Goal: Entertainment & Leisure: Browse casually

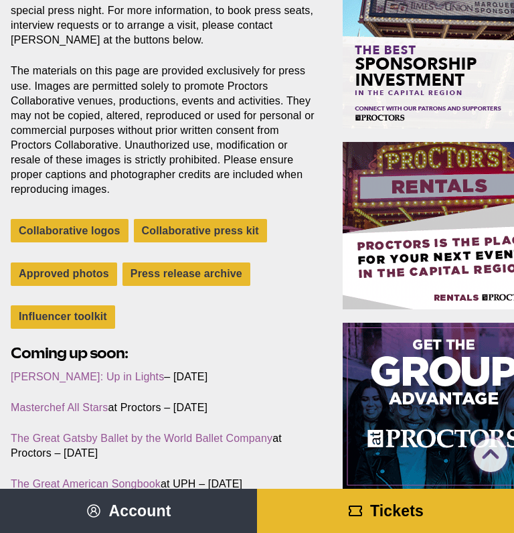
scroll to position [335, 0]
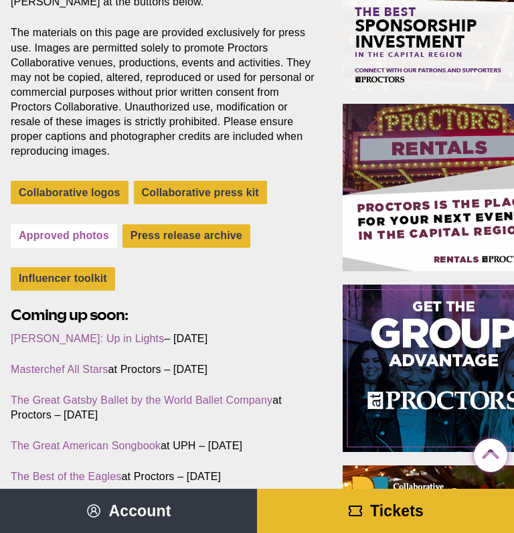
click at [74, 232] on link "Approved photos" at bounding box center [64, 235] width 106 height 23
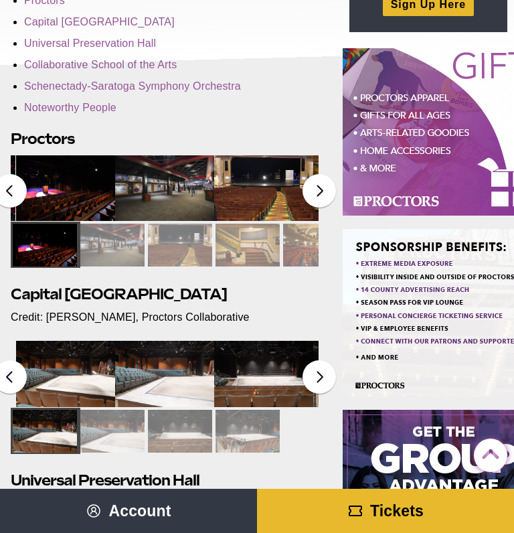
scroll to position [194, 0]
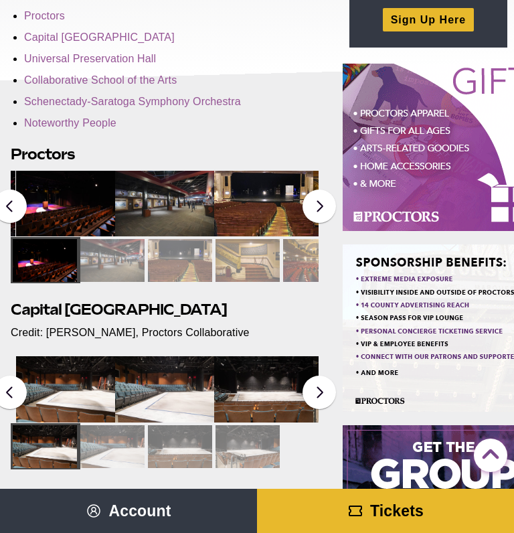
click at [52, 200] on img at bounding box center [65, 204] width 99 height 66
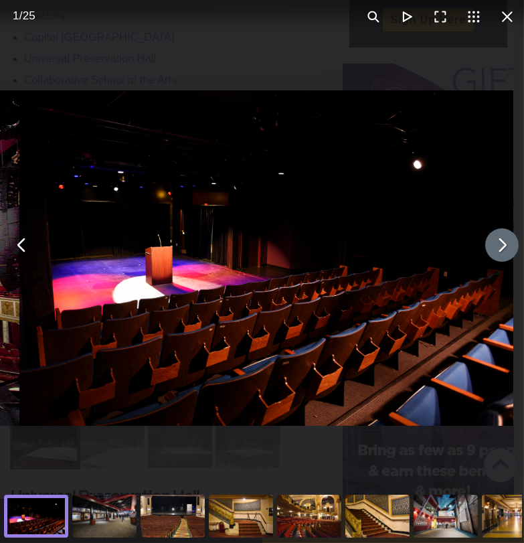
click at [491, 243] on button "You can close this modal content with the ESC key" at bounding box center [501, 244] width 33 height 33
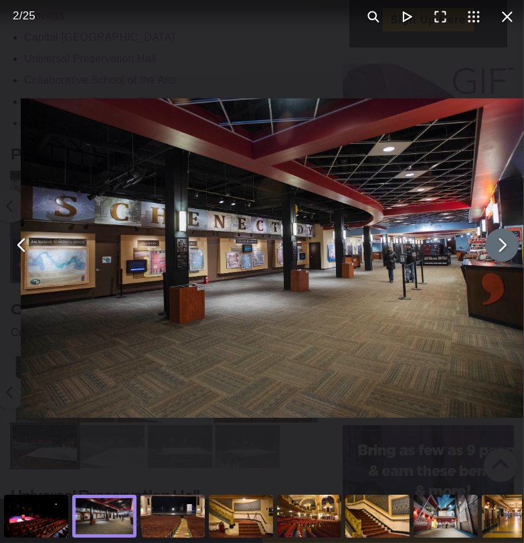
click at [491, 243] on button "You can close this modal content with the ESC key" at bounding box center [501, 244] width 33 height 33
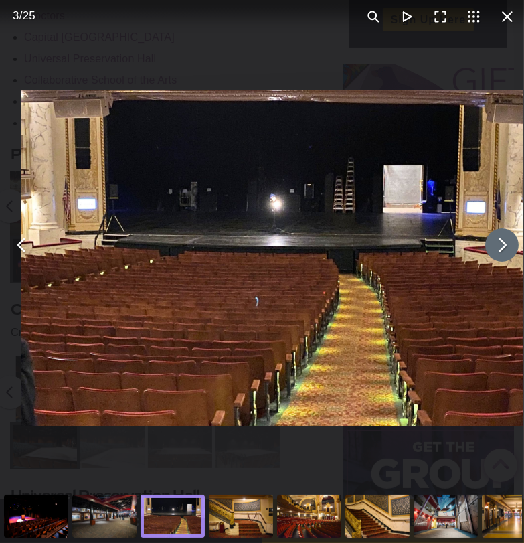
click at [491, 243] on button "You can close this modal content with the ESC key" at bounding box center [501, 244] width 33 height 33
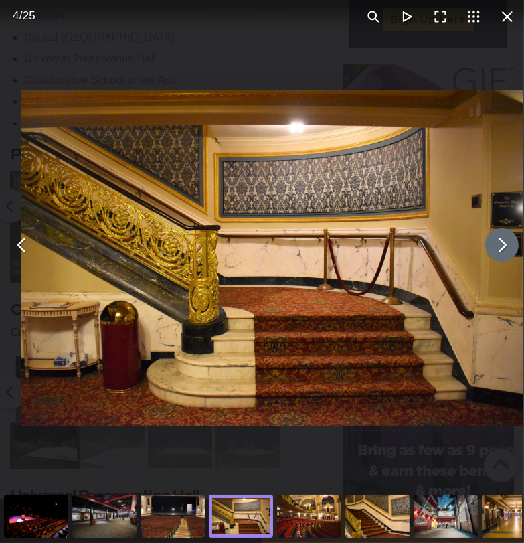
click at [491, 243] on button "You can close this modal content with the ESC key" at bounding box center [501, 244] width 33 height 33
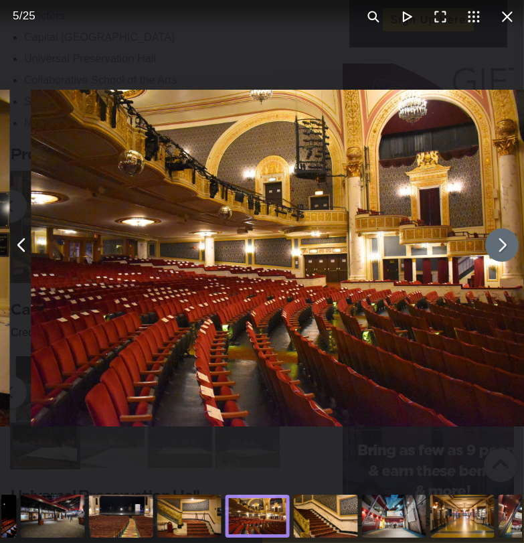
click at [491, 243] on button "You can close this modal content with the ESC key" at bounding box center [501, 244] width 33 height 33
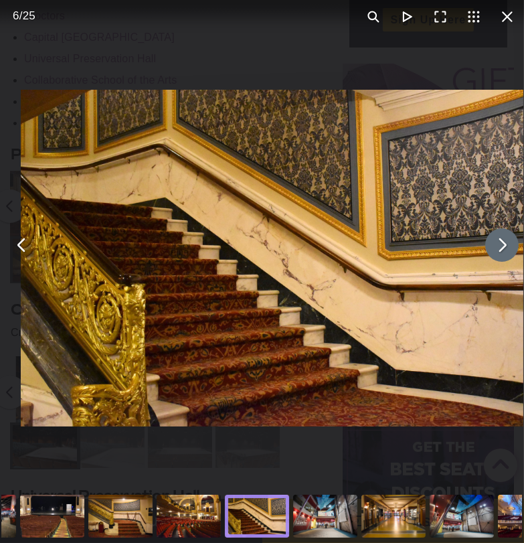
click at [491, 243] on button "You can close this modal content with the ESC key" at bounding box center [501, 244] width 33 height 33
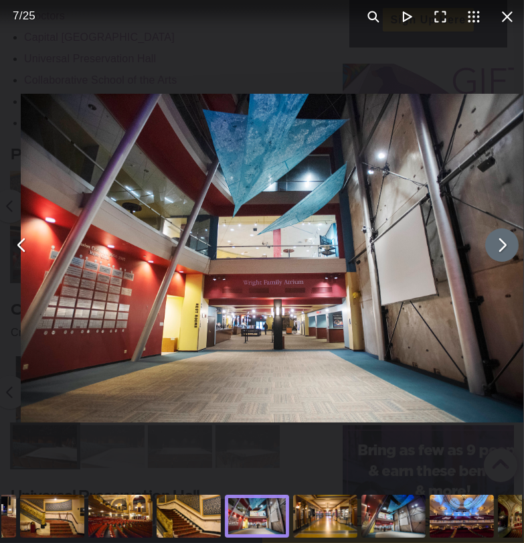
click at [491, 243] on button "You can close this modal content with the ESC key" at bounding box center [501, 244] width 33 height 33
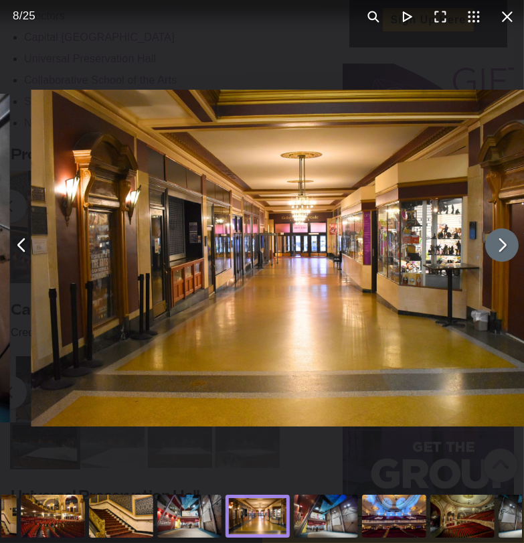
click at [491, 243] on button "You can close this modal content with the ESC key" at bounding box center [501, 244] width 33 height 33
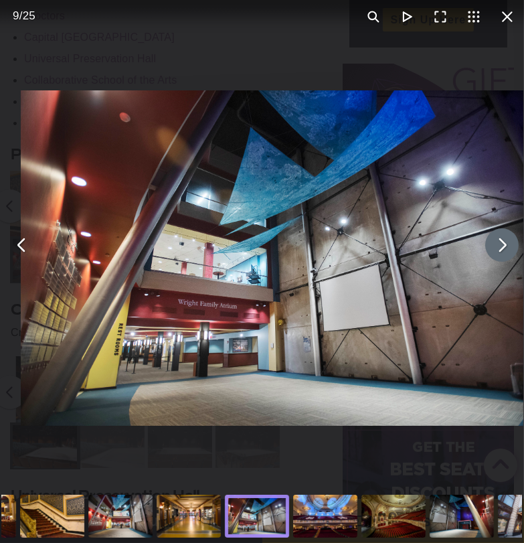
click at [491, 243] on button "You can close this modal content with the ESC key" at bounding box center [501, 244] width 33 height 33
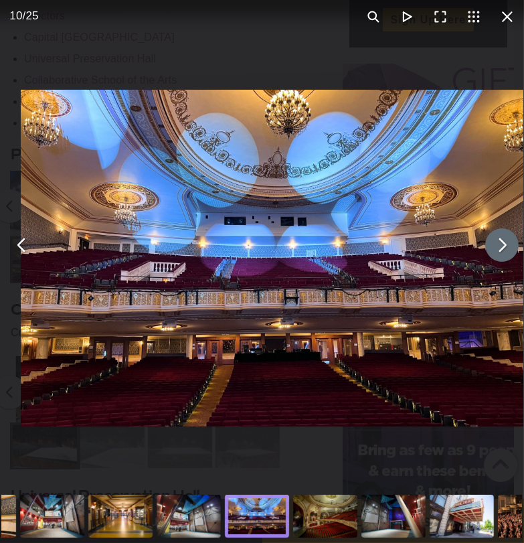
click at [492, 242] on button "You can close this modal content with the ESC key" at bounding box center [501, 244] width 33 height 33
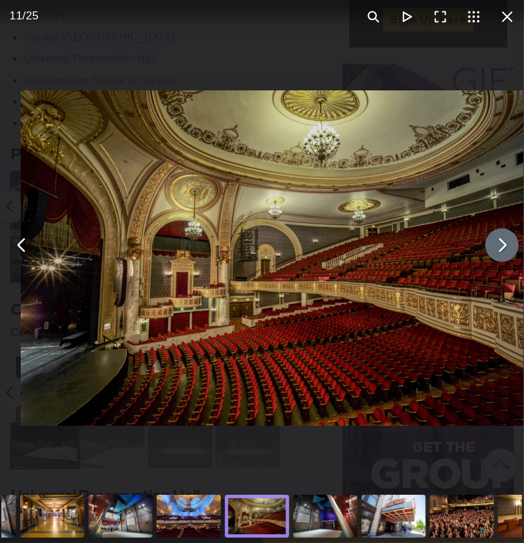
click at [492, 242] on button "You can close this modal content with the ESC key" at bounding box center [501, 244] width 33 height 33
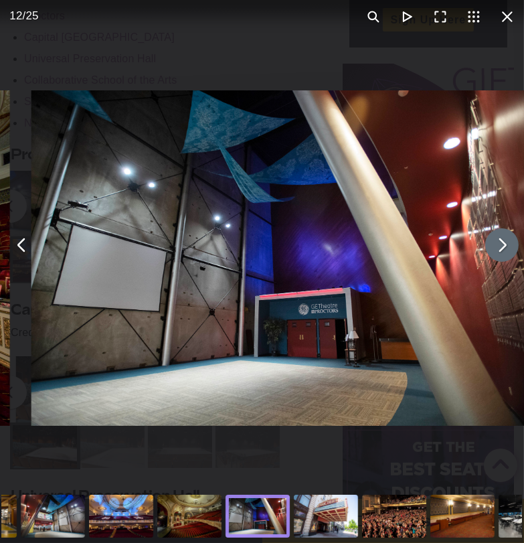
click at [492, 242] on button "You can close this modal content with the ESC key" at bounding box center [501, 244] width 33 height 33
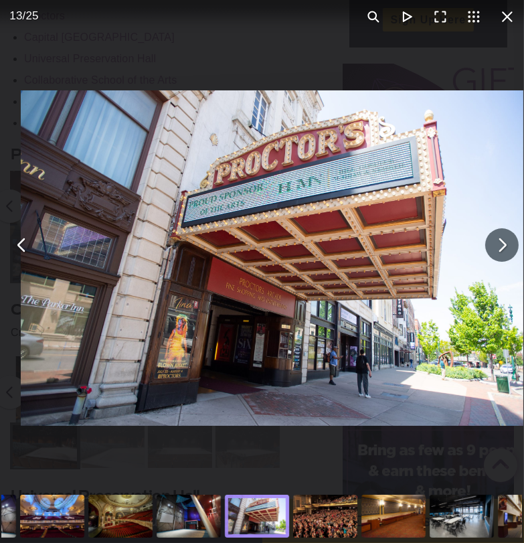
click at [492, 242] on button "You can close this modal content with the ESC key" at bounding box center [501, 244] width 33 height 33
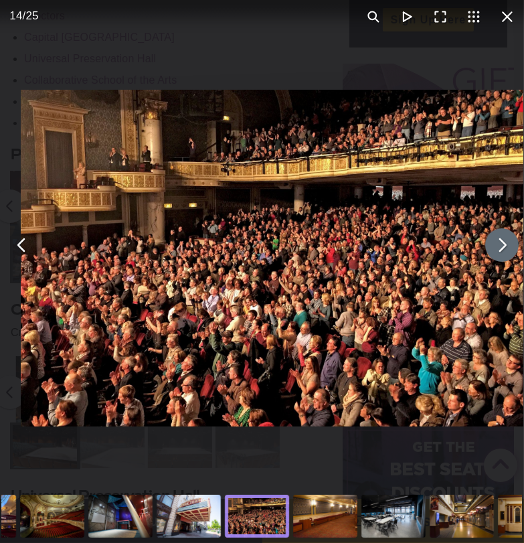
click at [492, 242] on button "You can close this modal content with the ESC key" at bounding box center [501, 244] width 33 height 33
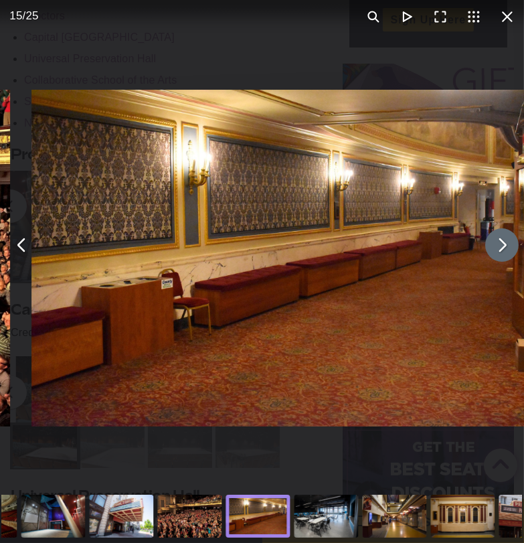
click at [492, 242] on button "You can close this modal content with the ESC key" at bounding box center [501, 244] width 33 height 33
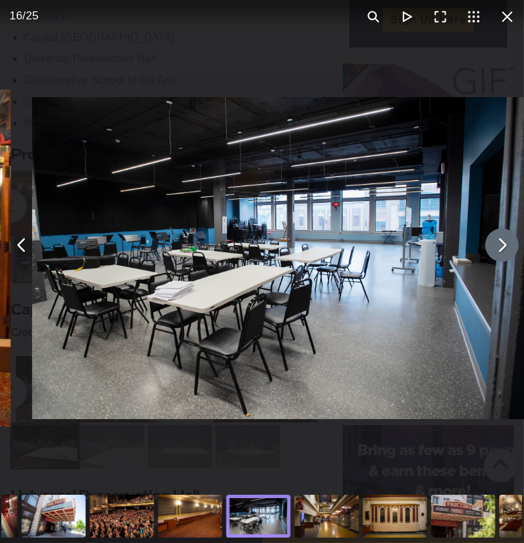
click at [492, 242] on button "You can close this modal content with the ESC key" at bounding box center [501, 244] width 33 height 33
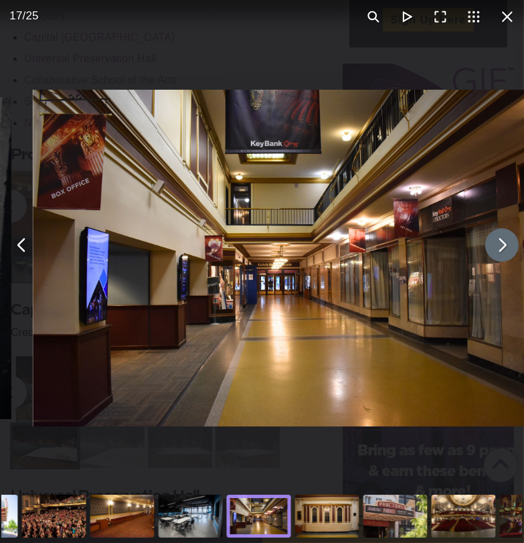
click at [492, 242] on button "You can close this modal content with the ESC key" at bounding box center [501, 244] width 33 height 33
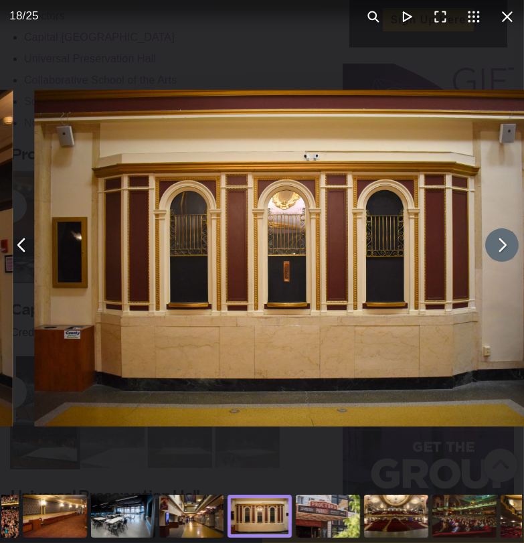
click at [492, 242] on button "You can close this modal content with the ESC key" at bounding box center [501, 244] width 33 height 33
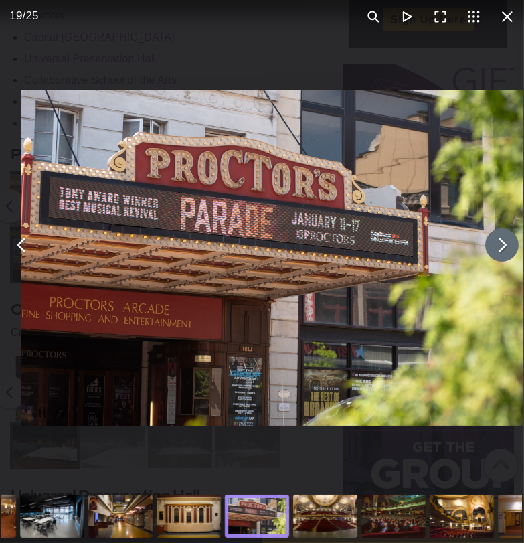
click at [492, 242] on button "You can close this modal content with the ESC key" at bounding box center [501, 244] width 33 height 33
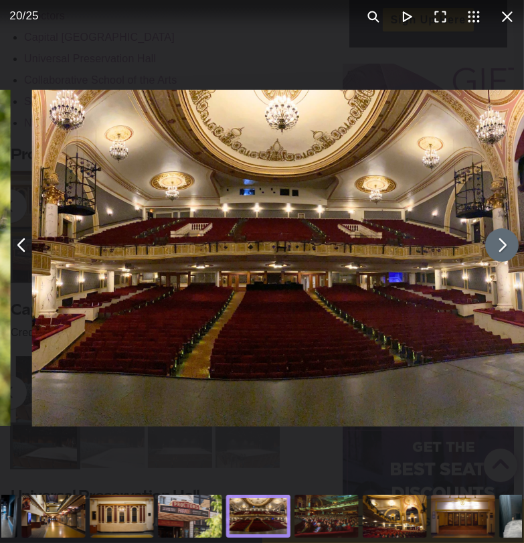
click at [492, 242] on button "You can close this modal content with the ESC key" at bounding box center [501, 244] width 33 height 33
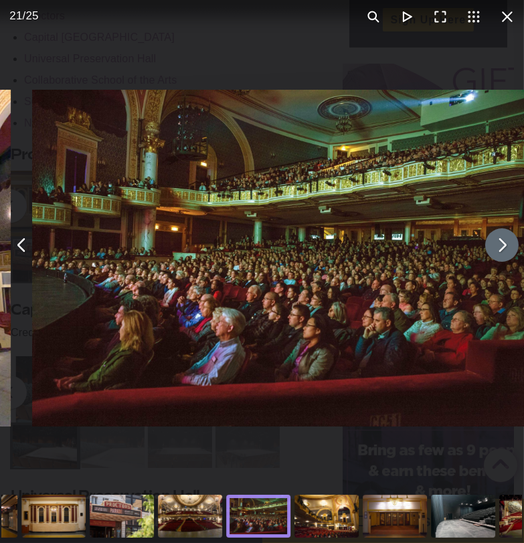
click at [492, 242] on button "You can close this modal content with the ESC key" at bounding box center [501, 244] width 33 height 33
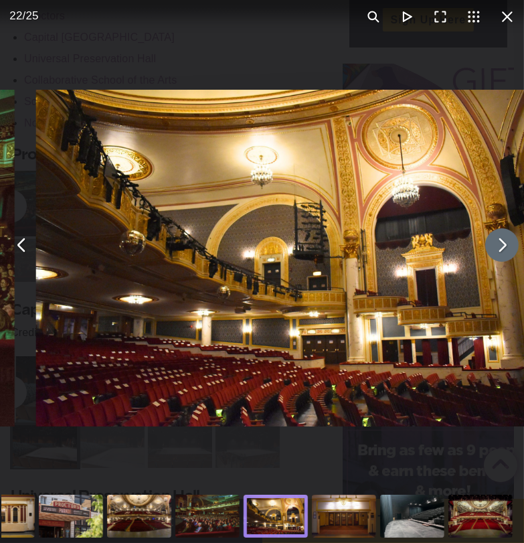
click at [492, 242] on button "You can close this modal content with the ESC key" at bounding box center [501, 244] width 33 height 33
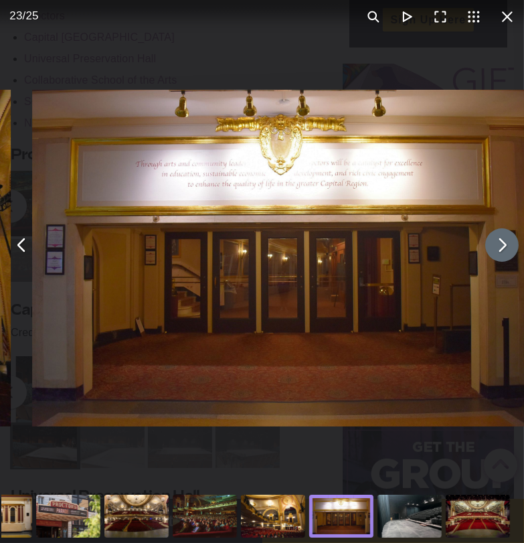
click at [492, 242] on button "You can close this modal content with the ESC key" at bounding box center [501, 244] width 33 height 33
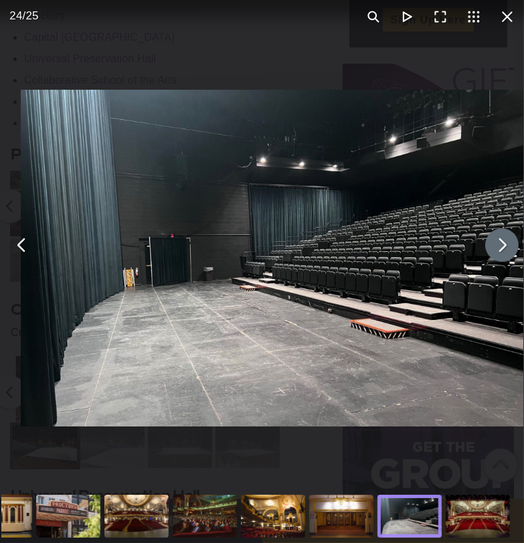
click at [497, 247] on button "You can close this modal content with the ESC key" at bounding box center [501, 244] width 33 height 33
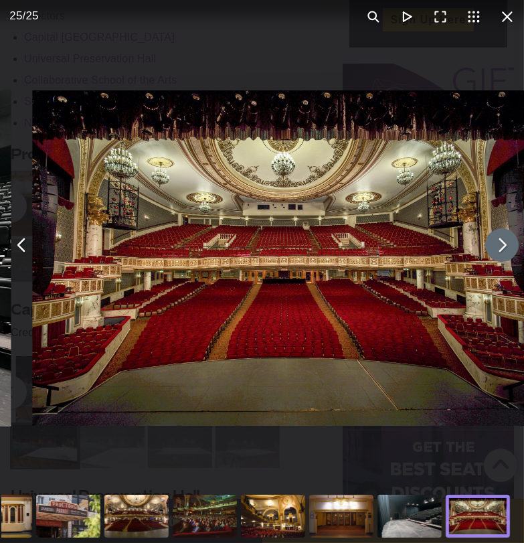
click at [497, 246] on button "You can close this modal content with the ESC key" at bounding box center [501, 244] width 33 height 33
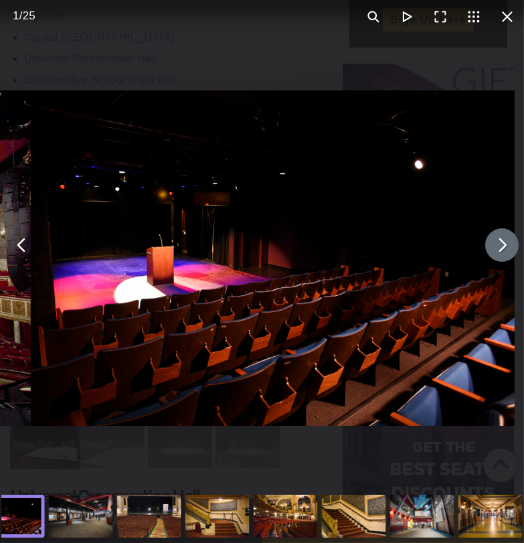
click at [497, 246] on button "You can close this modal content with the ESC key" at bounding box center [501, 244] width 33 height 33
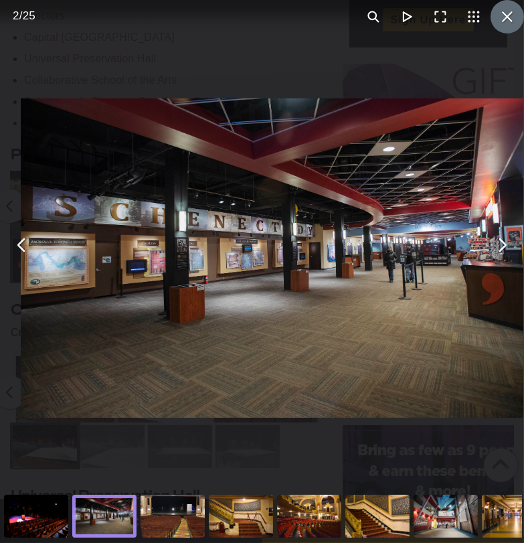
click at [499, 17] on button "You can close this modal content with the ESC key" at bounding box center [507, 16] width 33 height 33
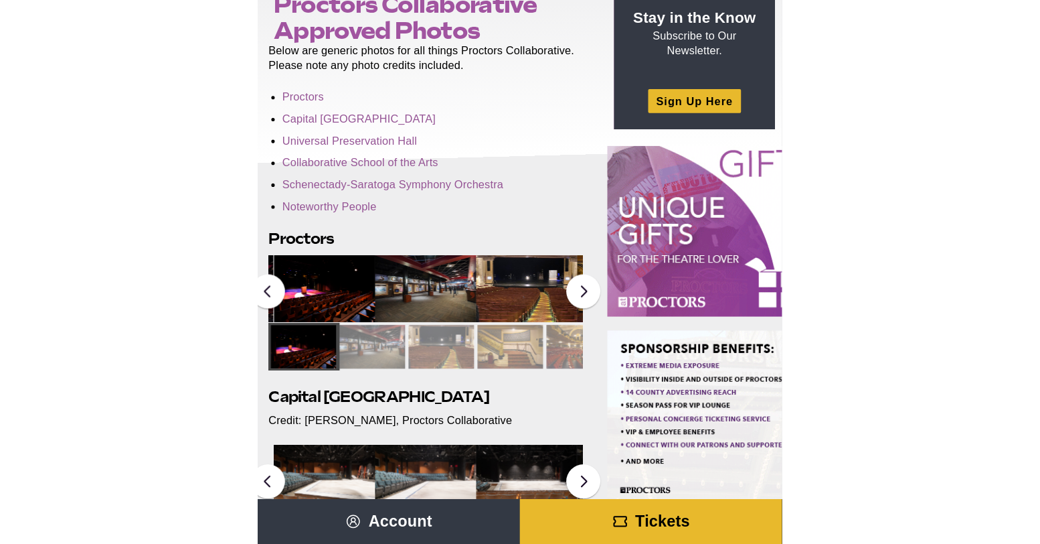
scroll to position [127, 0]
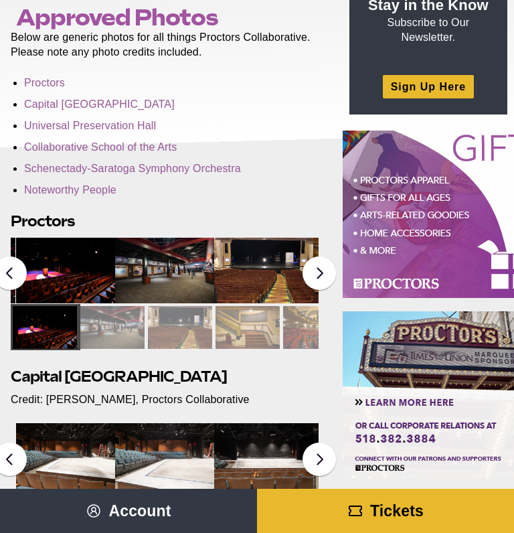
click at [145, 247] on img at bounding box center [164, 271] width 99 height 66
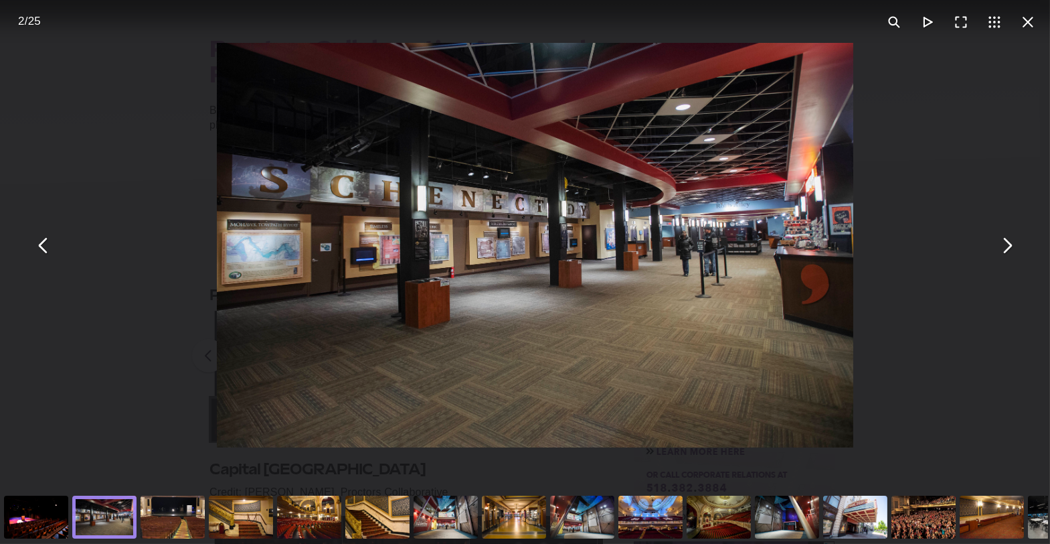
click at [514, 237] on img "You can close this modal content with the ESC key" at bounding box center [535, 245] width 637 height 404
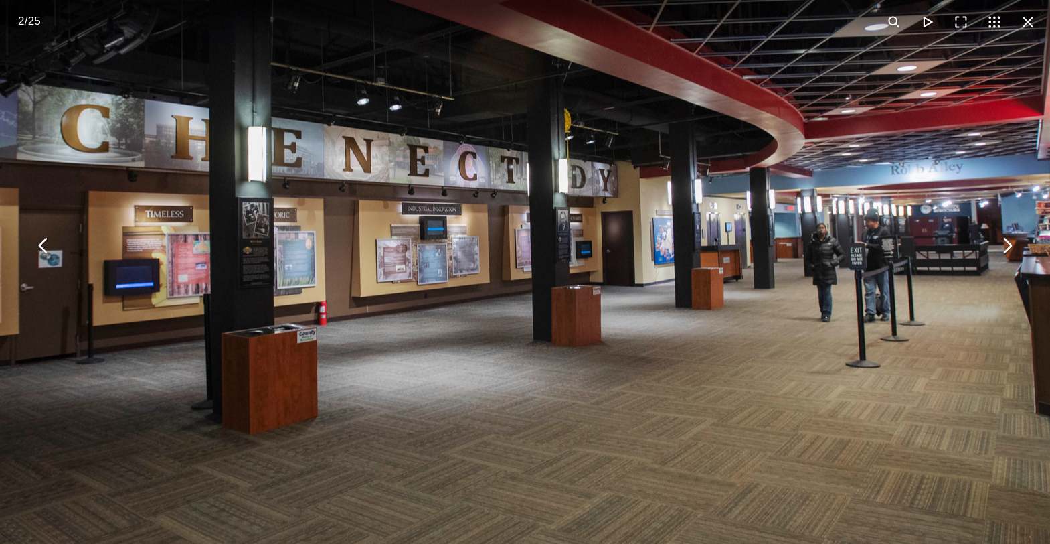
click at [514, 237] on img "You can close this modal content with the ESC key" at bounding box center [501, 254] width 1370 height 871
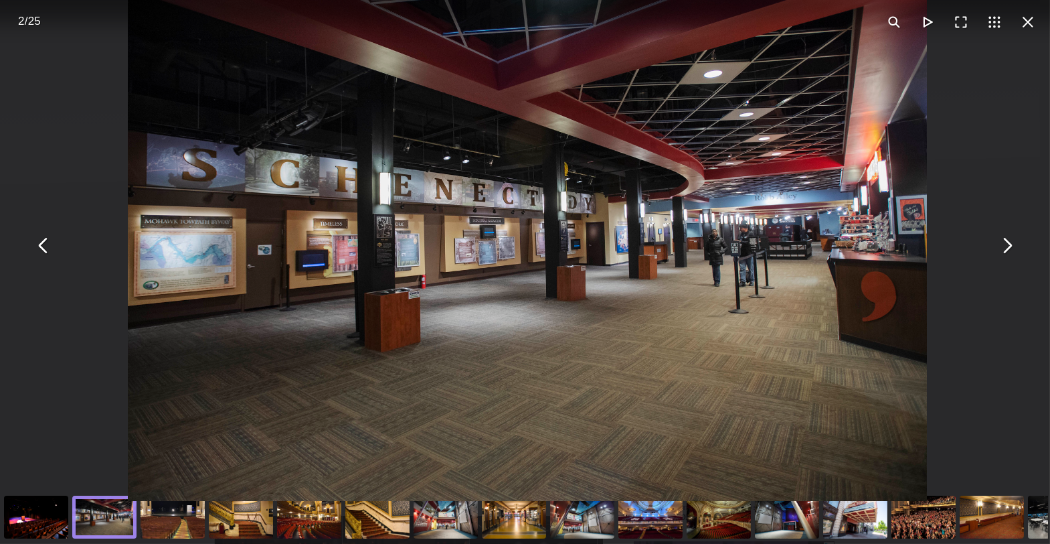
click at [514, 237] on img "You can close this modal content with the ESC key" at bounding box center [527, 247] width 799 height 508
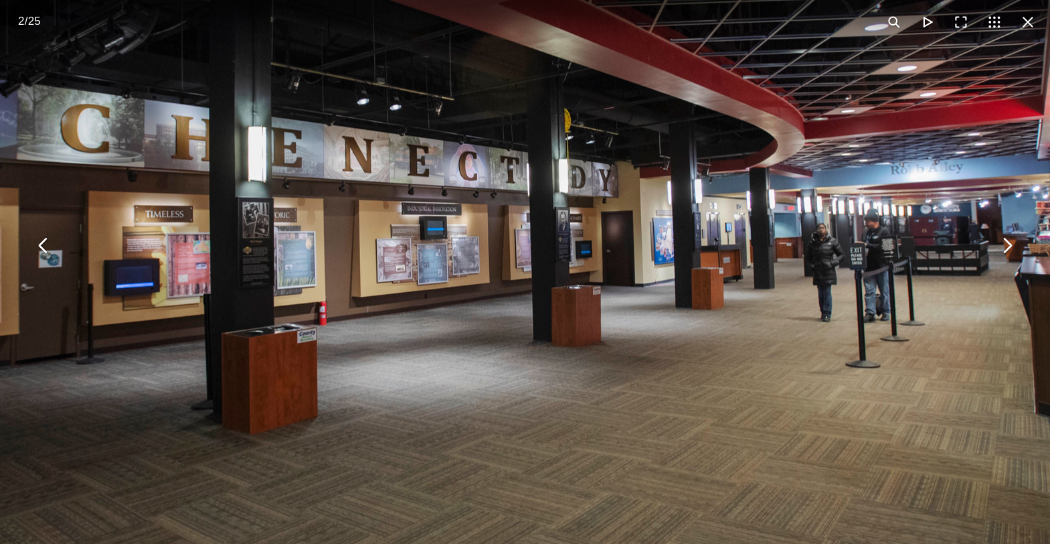
click at [514, 237] on img "You can close this modal content with the ESC key" at bounding box center [501, 254] width 1370 height 871
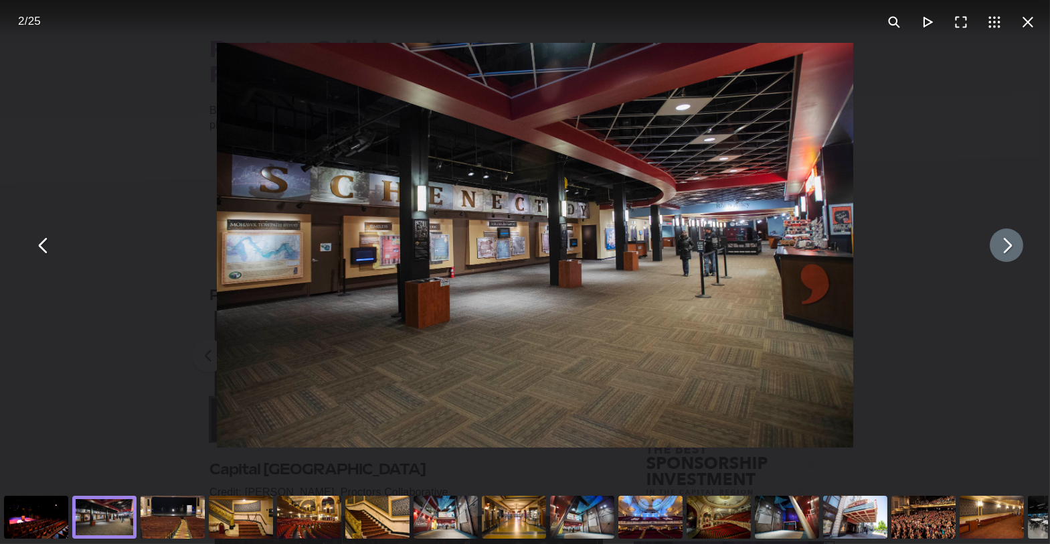
click at [514, 244] on button "You can close this modal content with the ESC key" at bounding box center [1006, 244] width 33 height 33
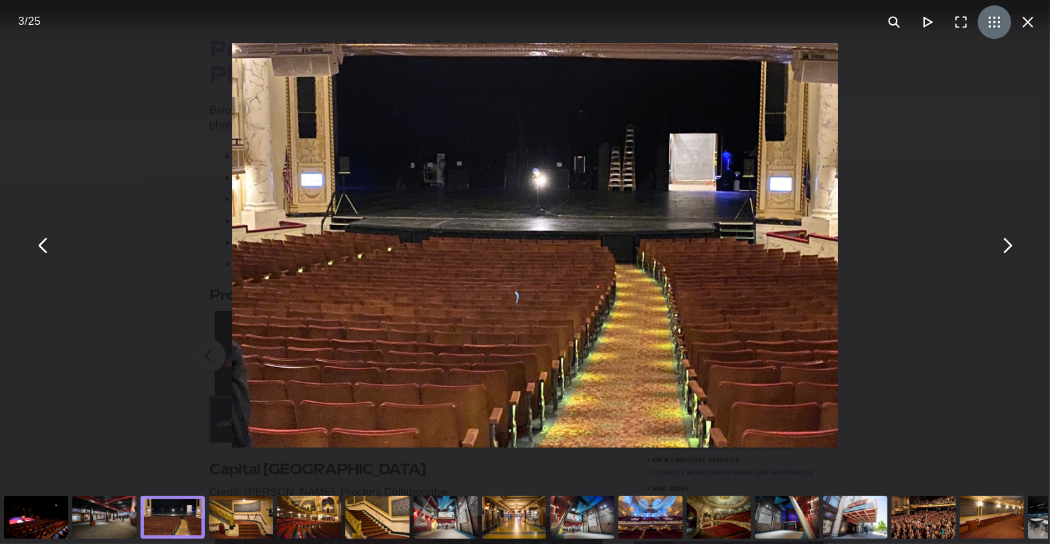
click at [514, 24] on button "You can close this modal content with the ESC key" at bounding box center [994, 21] width 33 height 33
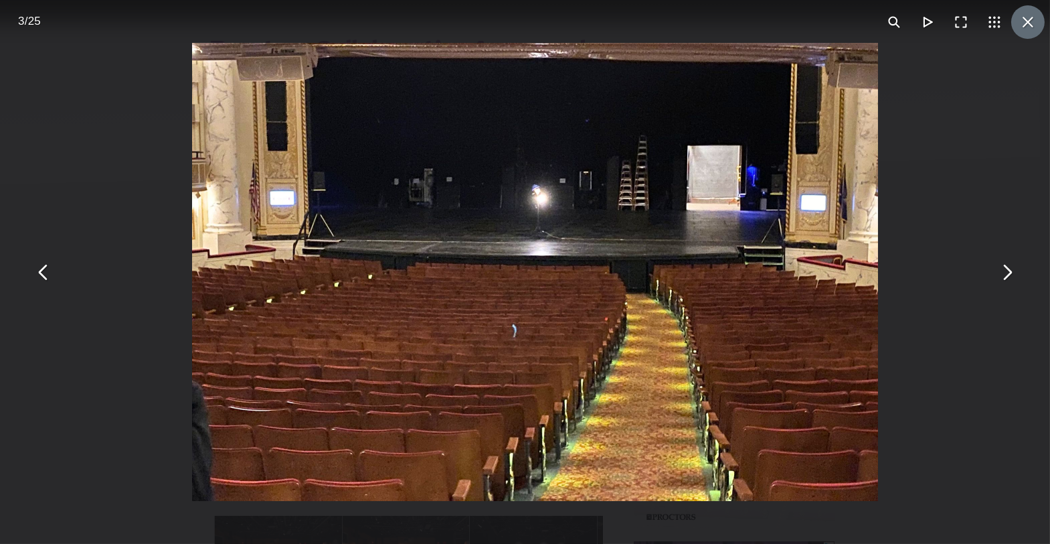
click at [514, 18] on button "You can close this modal content with the ESC key" at bounding box center [1028, 21] width 33 height 33
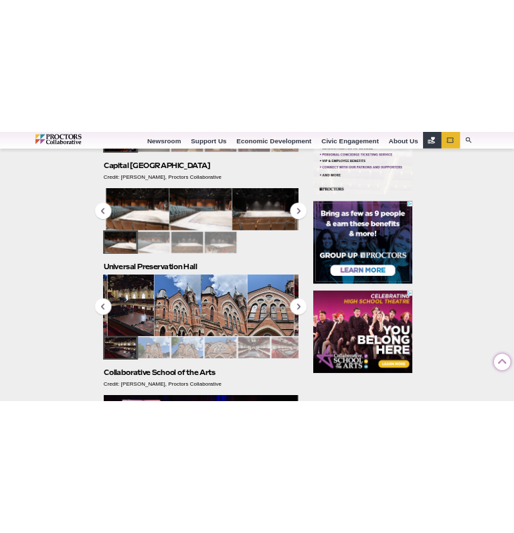
scroll to position [194, 0]
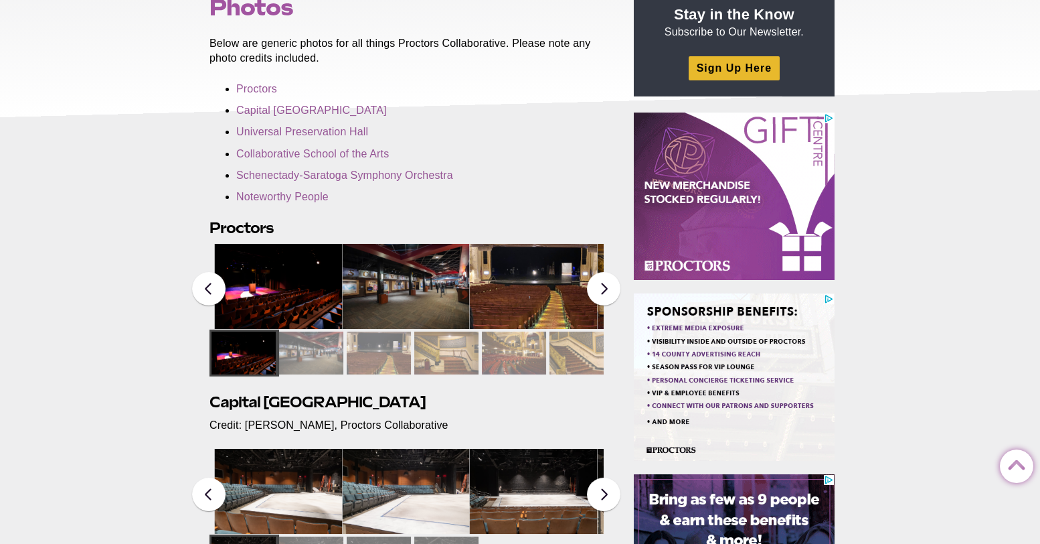
click at [392, 270] on img at bounding box center [406, 286] width 128 height 85
